Goal: Transaction & Acquisition: Obtain resource

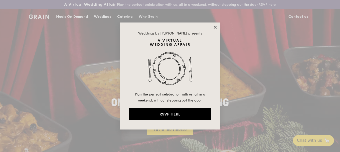
click at [215, 27] on icon at bounding box center [215, 27] width 5 height 5
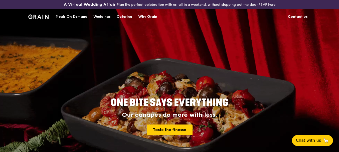
click at [70, 17] on div "Meals On Demand" at bounding box center [72, 16] width 32 height 15
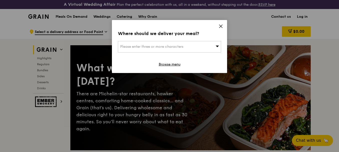
click at [221, 27] on icon at bounding box center [221, 26] width 5 height 5
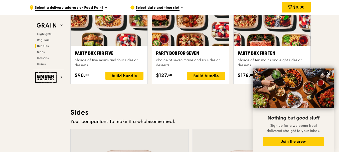
scroll to position [978, 0]
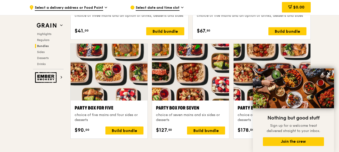
click at [97, 6] on span "Select a delivery address or Food Point" at bounding box center [69, 8] width 68 height 6
click at [44, 39] on span "Regulars" at bounding box center [43, 40] width 13 height 4
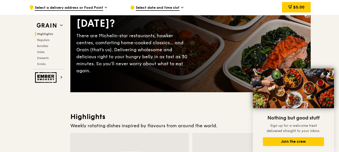
scroll to position [0, 0]
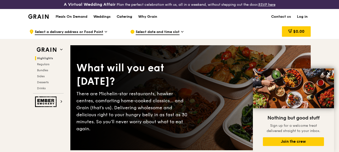
click at [126, 15] on div "Catering" at bounding box center [125, 16] width 16 height 15
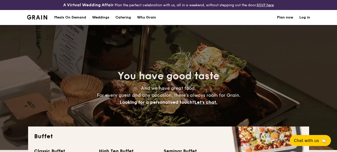
select select
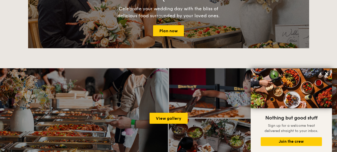
scroll to position [552, 0]
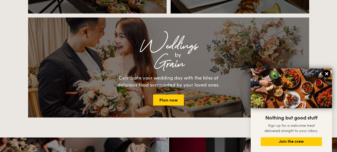
click at [325, 74] on icon at bounding box center [326, 74] width 5 height 5
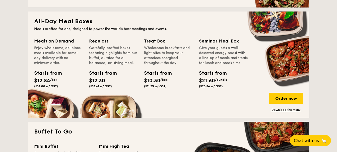
scroll to position [226, 0]
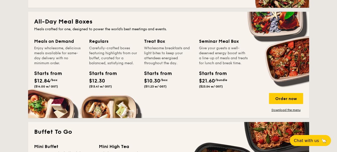
click at [102, 51] on div "Carefully-crafted boxes featuring highlights from our buffet, curated for a bal…" at bounding box center [113, 56] width 49 height 20
click at [280, 108] on div "Order now Download the menu" at bounding box center [286, 102] width 34 height 19
click at [283, 111] on link "Download the menu" at bounding box center [286, 110] width 34 height 4
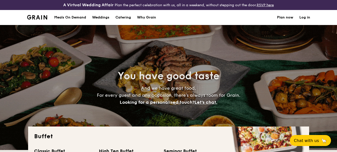
select select
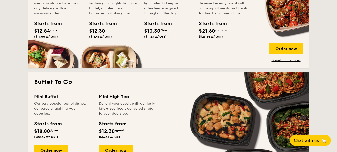
scroll to position [276, 0]
